Goal: Task Accomplishment & Management: Complete application form

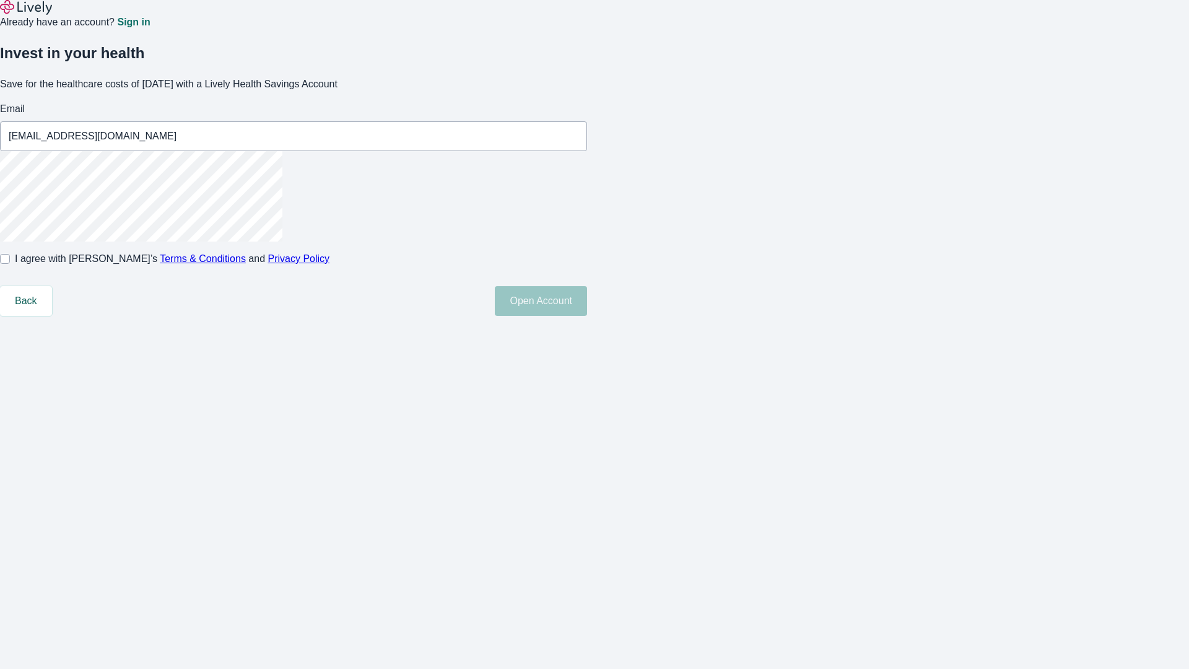
click at [10, 264] on input "I agree with Lively’s Terms & Conditions and Privacy Policy" at bounding box center [5, 259] width 10 height 10
checkbox input "true"
click at [587, 316] on button "Open Account" at bounding box center [541, 301] width 92 height 30
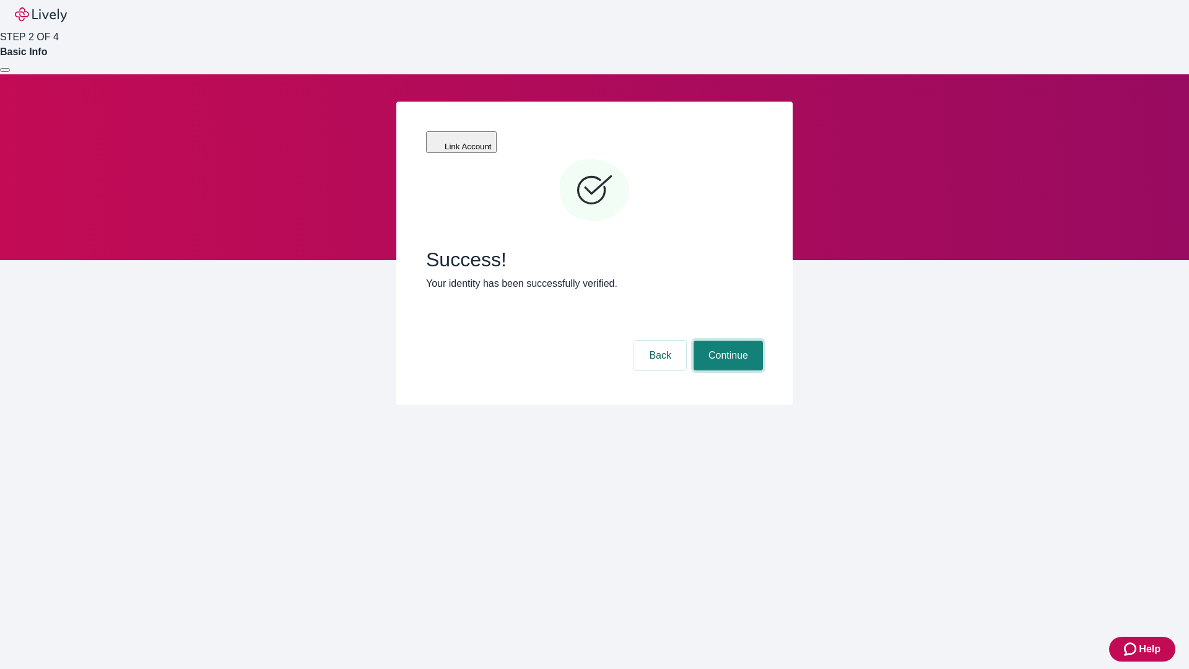
click at [726, 341] on button "Continue" at bounding box center [728, 356] width 69 height 30
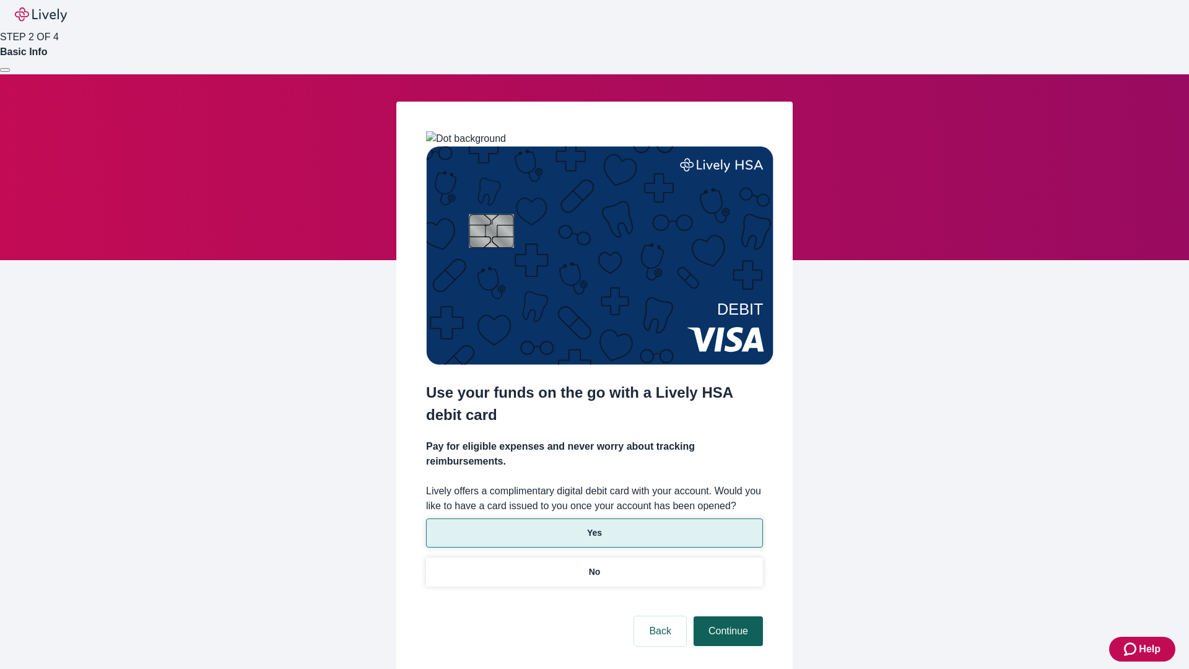
click at [594, 565] on p "No" at bounding box center [595, 571] width 12 height 13
click at [726, 616] on button "Continue" at bounding box center [728, 631] width 69 height 30
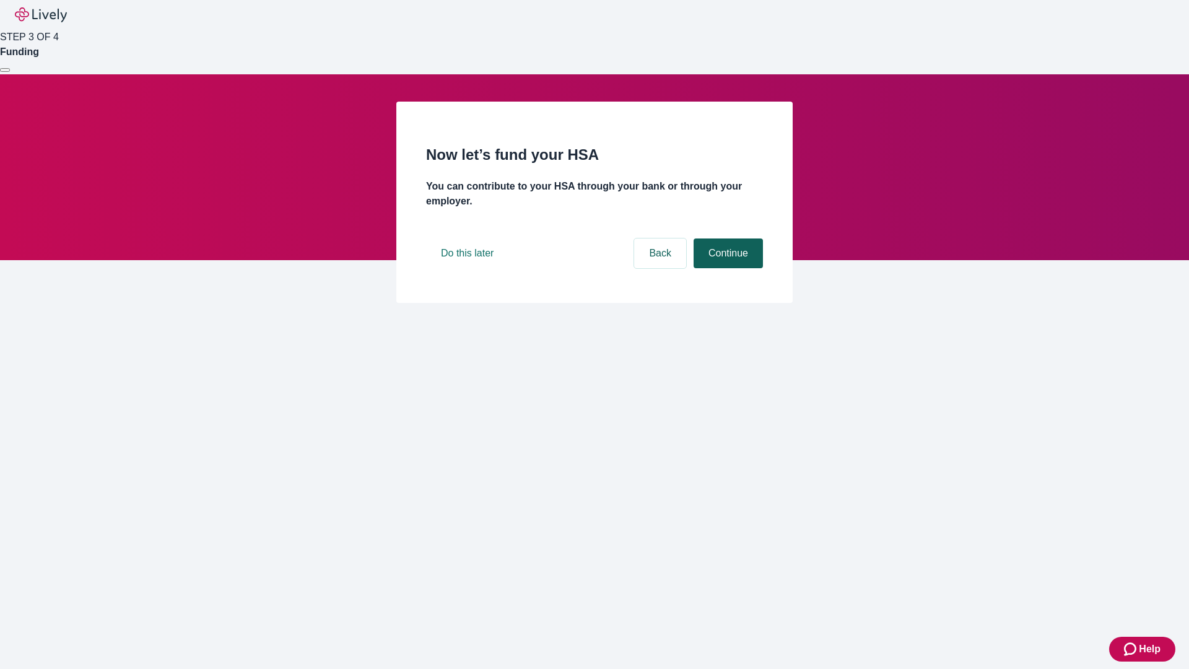
click at [726, 268] on button "Continue" at bounding box center [728, 253] width 69 height 30
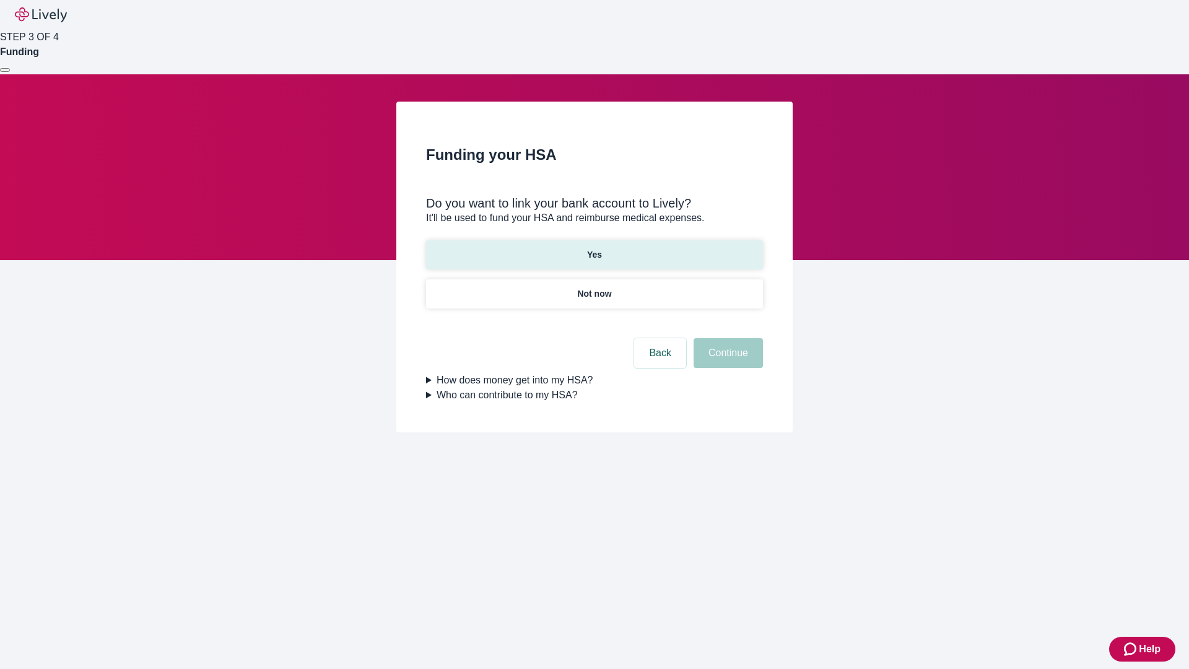
click at [594, 248] on p "Yes" at bounding box center [594, 254] width 15 height 13
click at [726, 338] on button "Continue" at bounding box center [728, 353] width 69 height 30
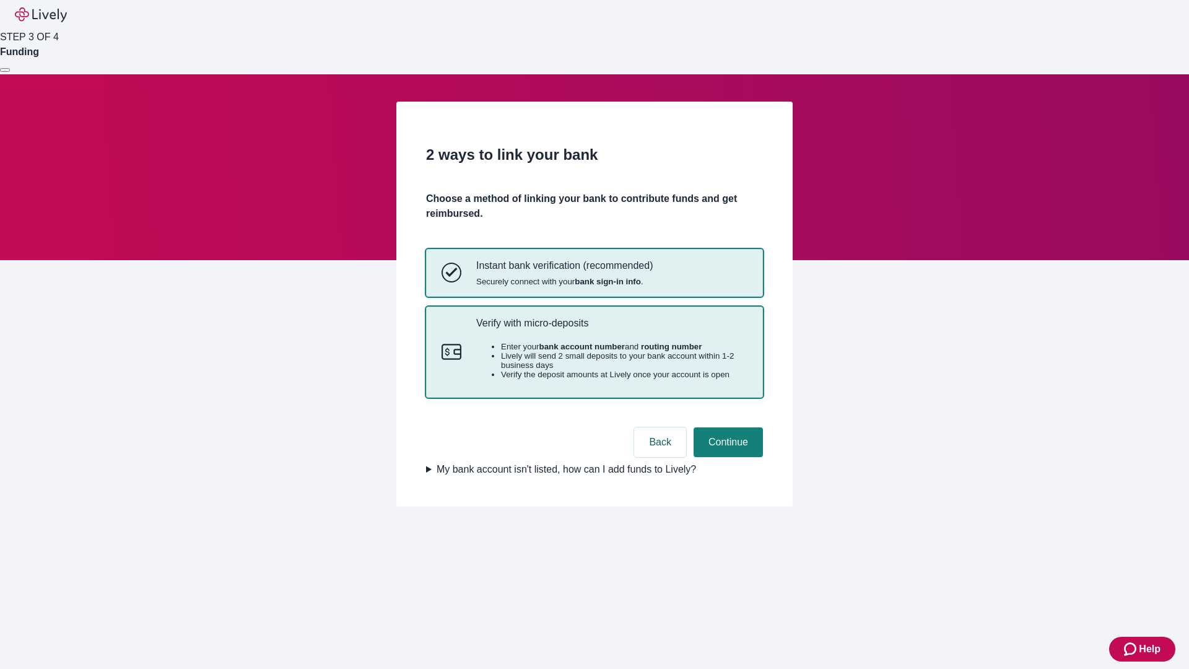
click at [611, 329] on p "Verify with micro-deposits" at bounding box center [611, 323] width 271 height 12
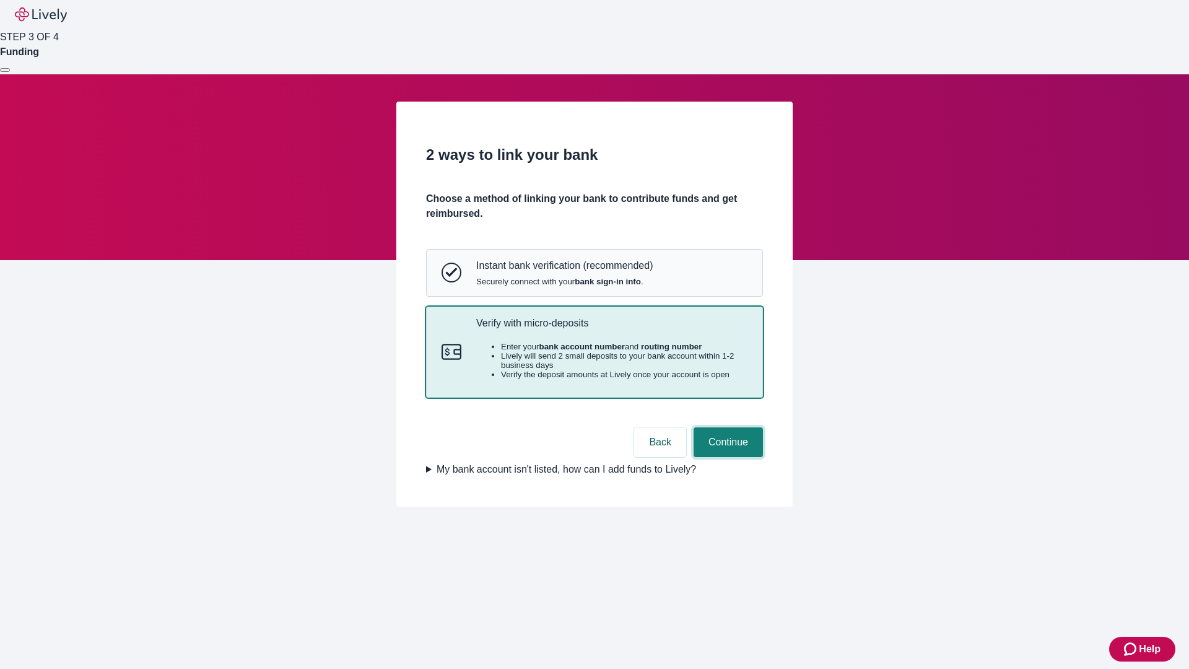
click at [726, 457] on button "Continue" at bounding box center [728, 442] width 69 height 30
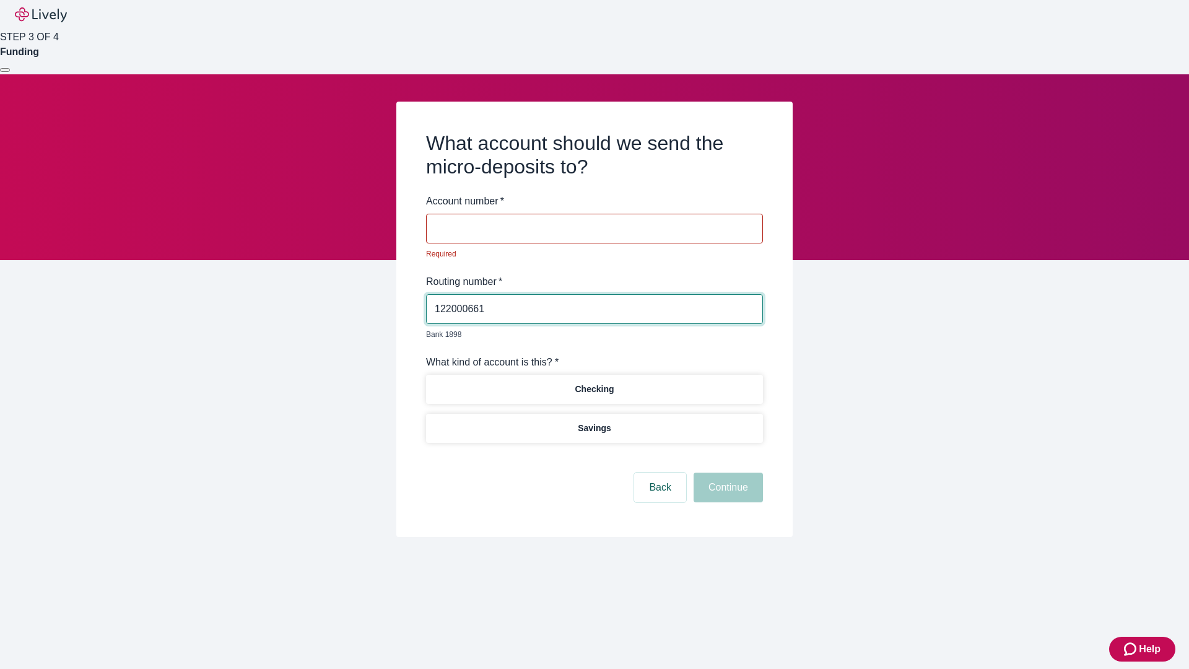
type input "122000661"
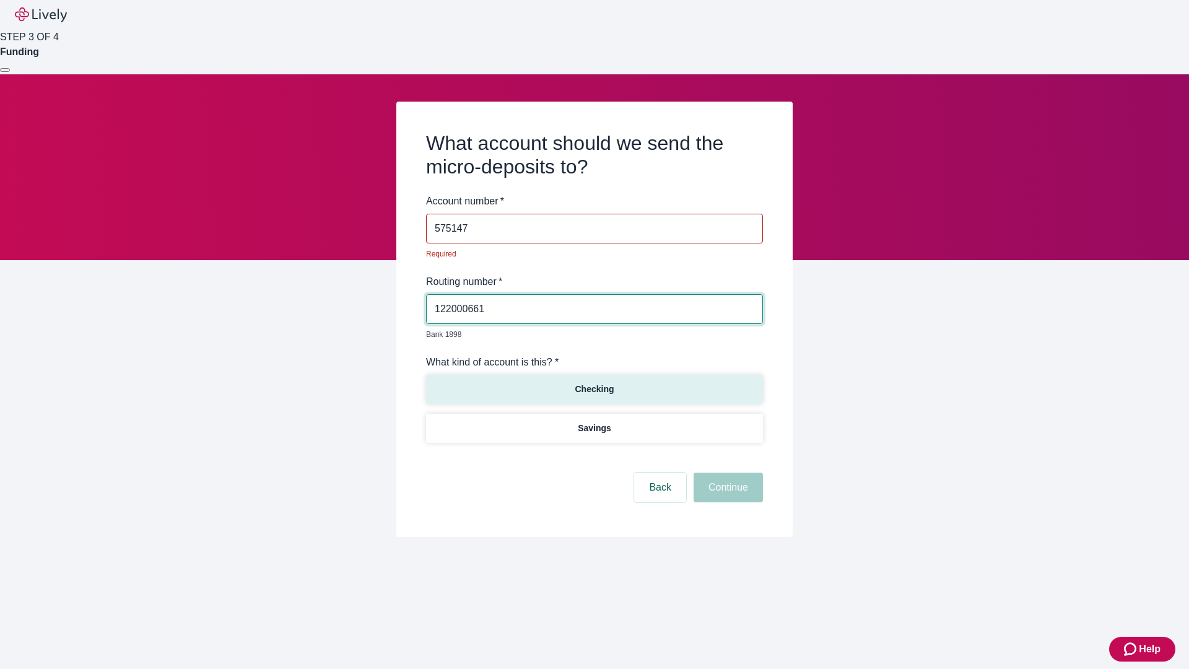
type input "575147"
click at [594, 383] on p "Checking" at bounding box center [594, 389] width 39 height 13
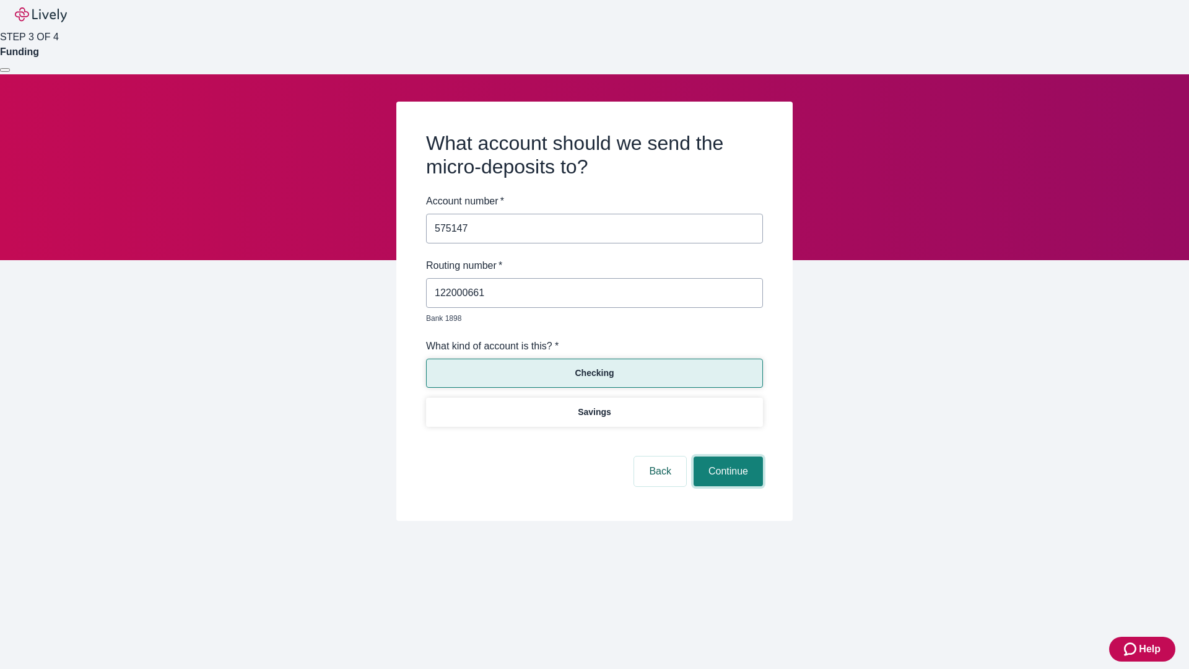
click at [726, 457] on button "Continue" at bounding box center [728, 471] width 69 height 30
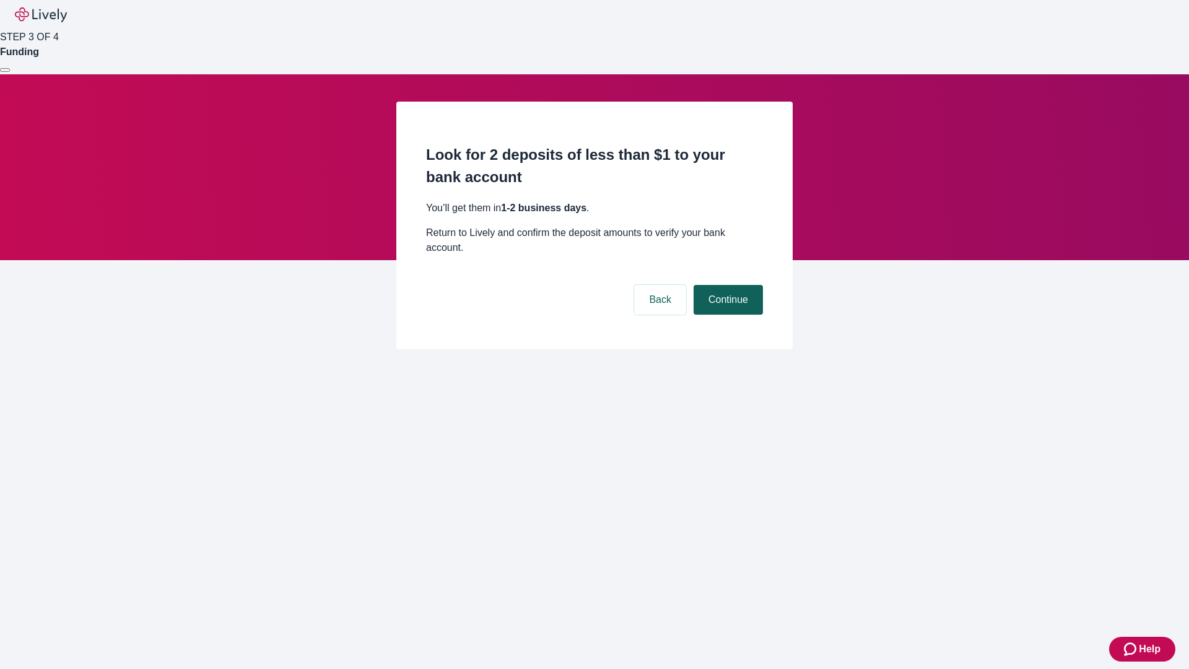
click at [726, 285] on button "Continue" at bounding box center [728, 300] width 69 height 30
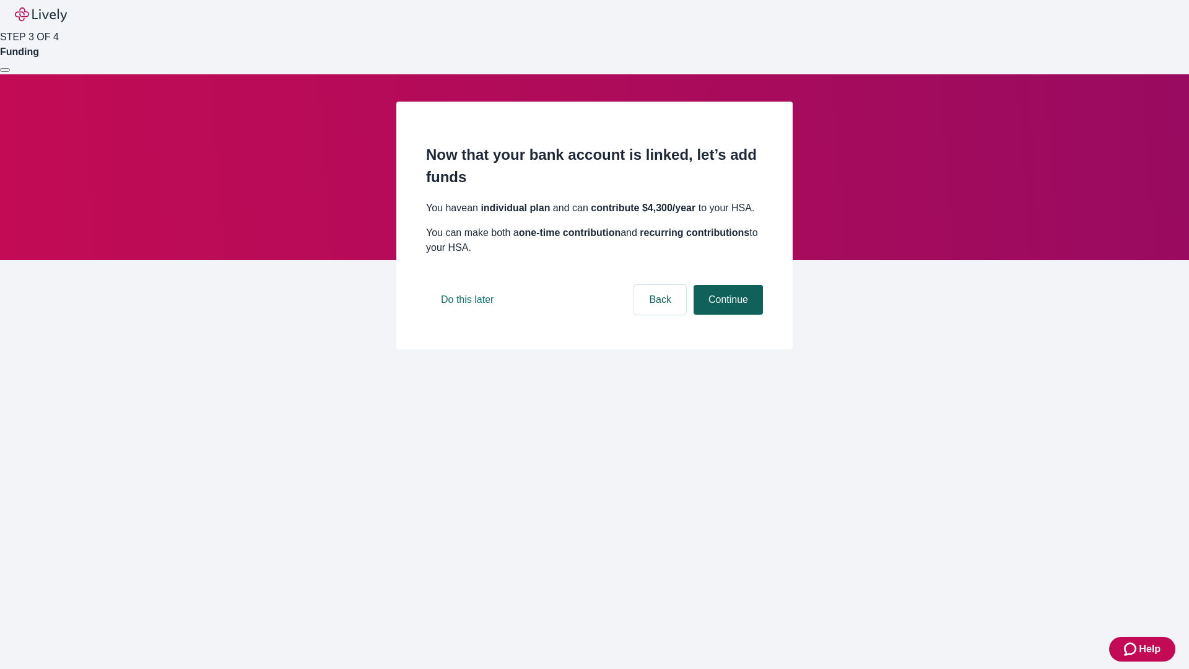
click at [726, 315] on button "Continue" at bounding box center [728, 300] width 69 height 30
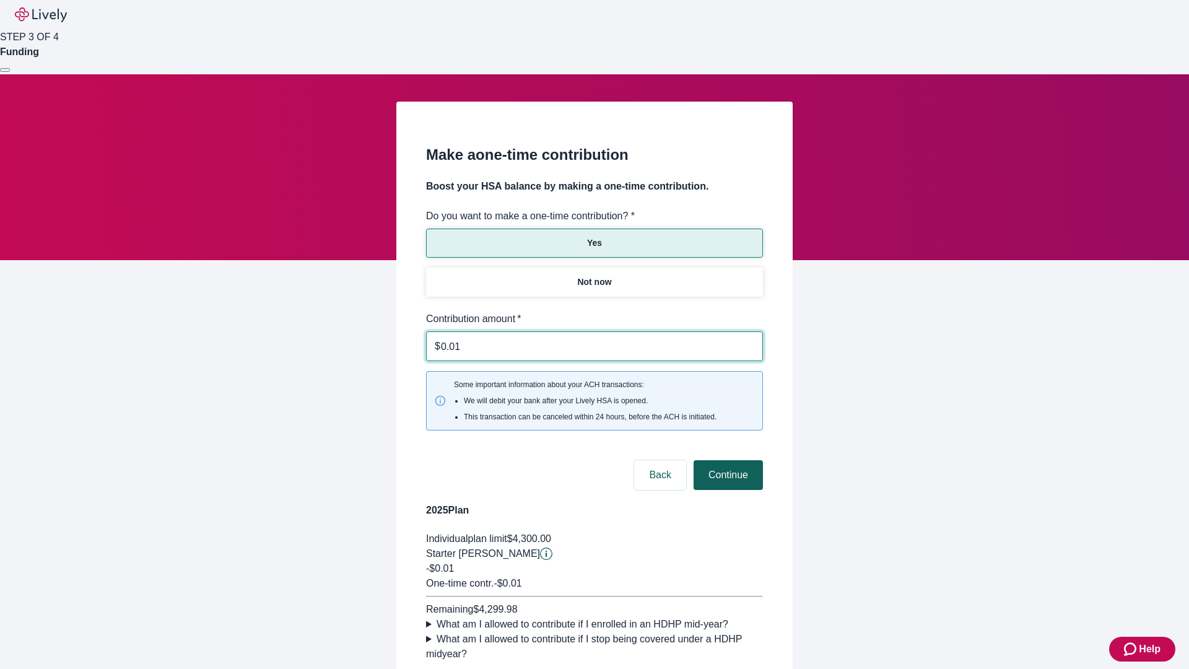
type input "0.01"
click at [726, 460] on button "Continue" at bounding box center [728, 475] width 69 height 30
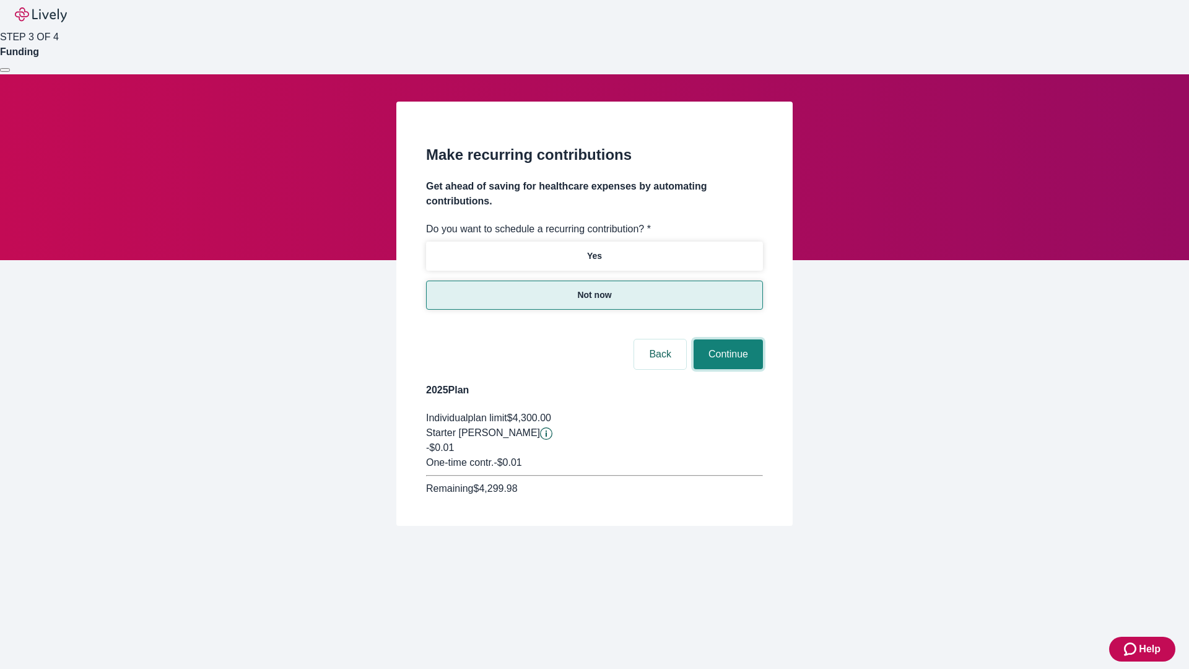
click at [726, 339] on button "Continue" at bounding box center [728, 354] width 69 height 30
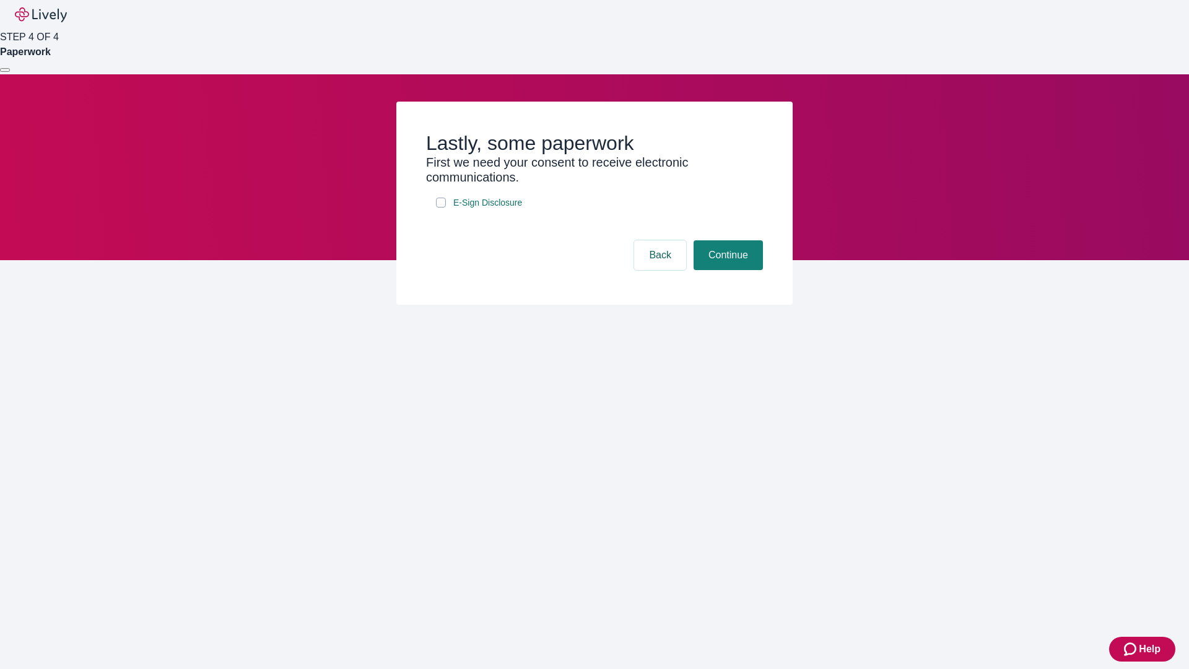
click at [441, 207] on input "E-Sign Disclosure" at bounding box center [441, 203] width 10 height 10
checkbox input "true"
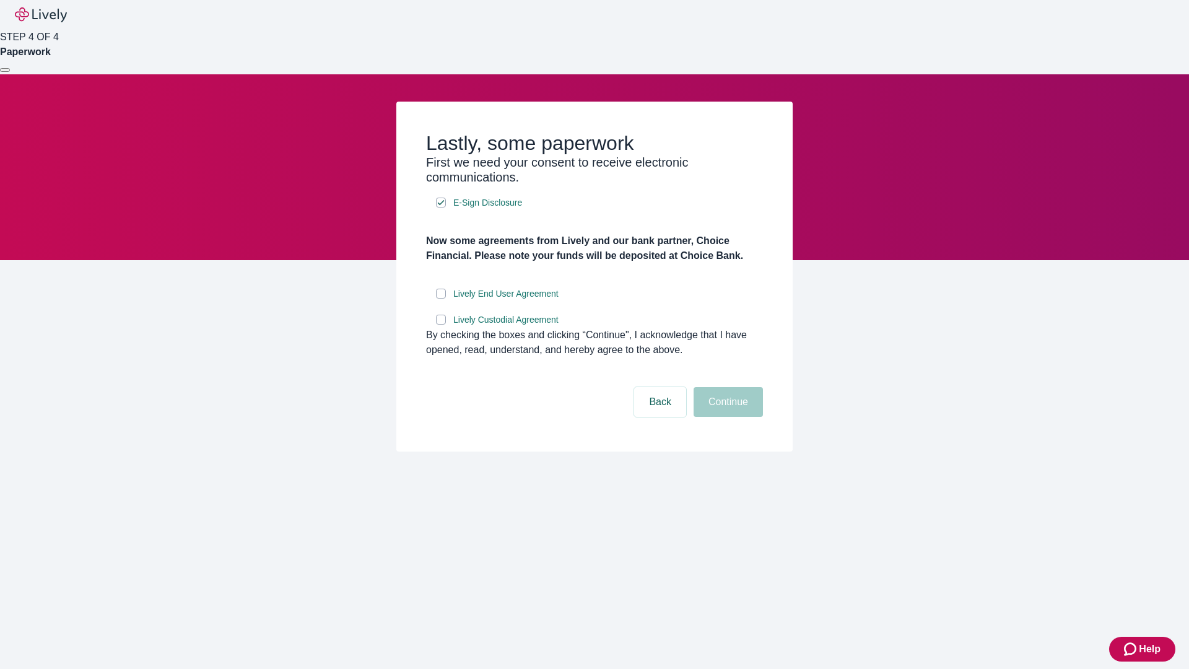
click at [441, 298] on input "Lively End User Agreement" at bounding box center [441, 294] width 10 height 10
checkbox input "true"
click at [441, 324] on input "Lively Custodial Agreement" at bounding box center [441, 320] width 10 height 10
checkbox input "true"
click at [726, 417] on button "Continue" at bounding box center [728, 402] width 69 height 30
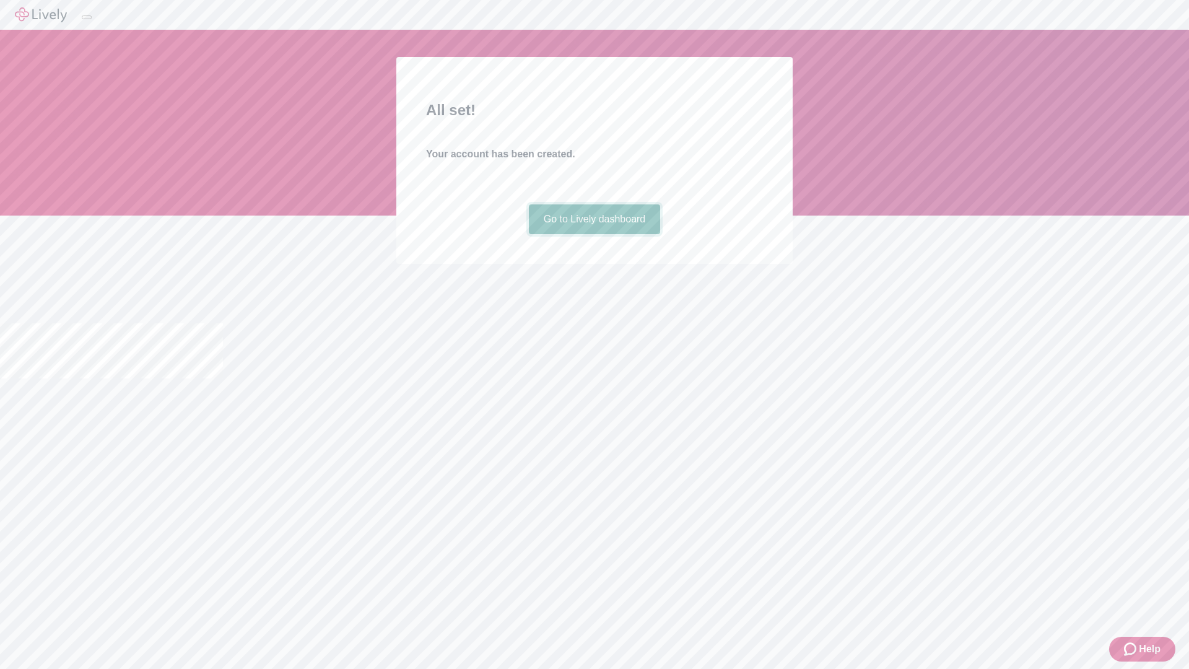
click at [594, 234] on link "Go to Lively dashboard" at bounding box center [595, 219] width 132 height 30
